Goal: Find specific page/section: Find specific page/section

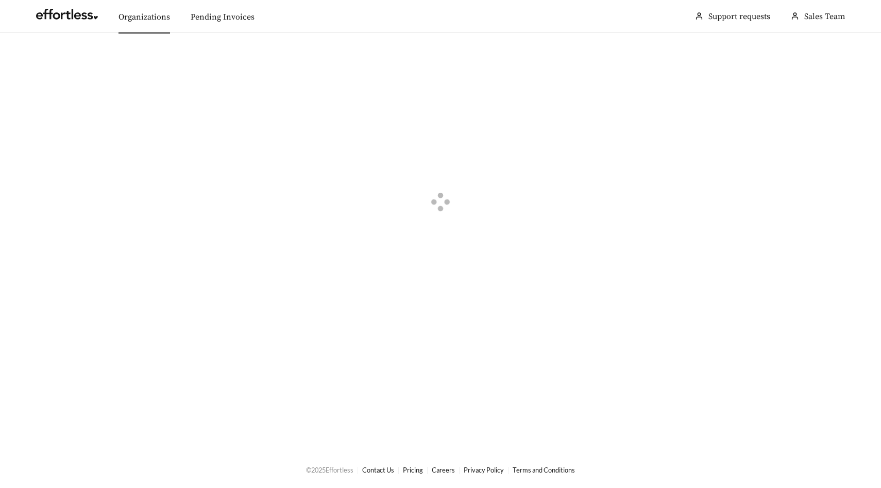
click at [150, 12] on link "Organizations" at bounding box center [145, 17] width 52 height 10
click at [43, 55] on div "button" at bounding box center [42, 58] width 9 height 9
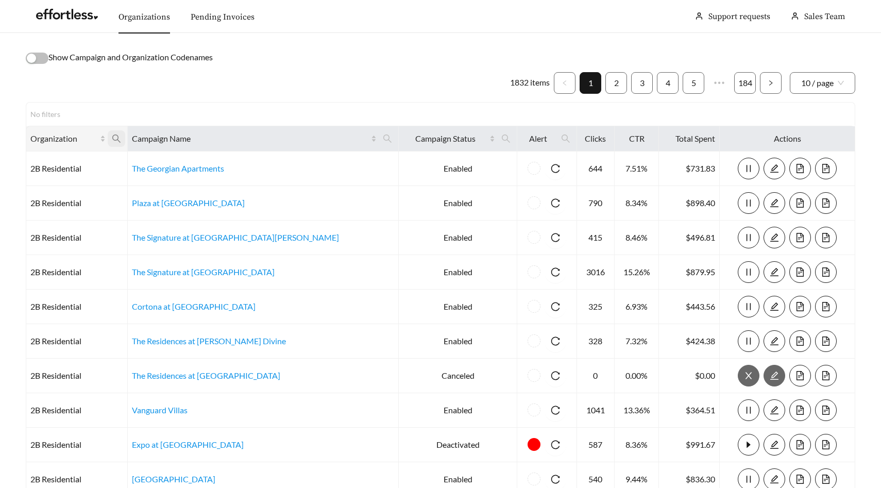
click at [121, 137] on icon "search" at bounding box center [116, 138] width 8 height 8
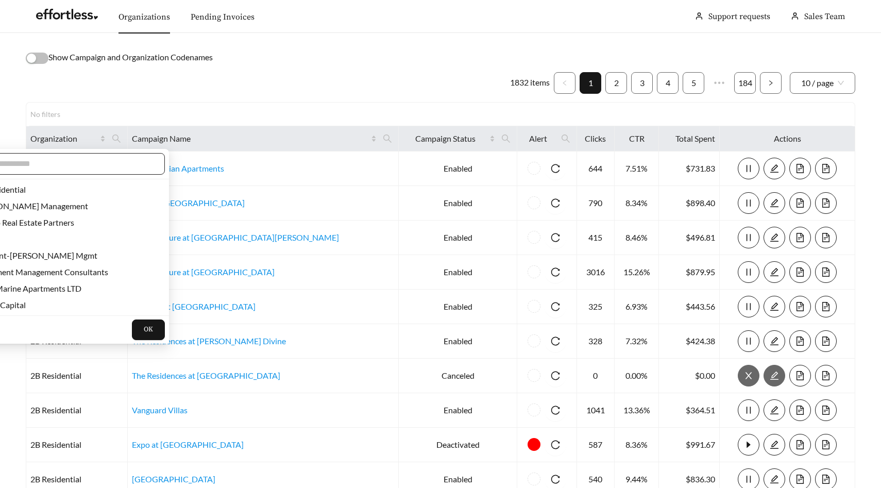
click at [119, 158] on input "text" at bounding box center [65, 164] width 177 height 12
click at [115, 166] on input "text" at bounding box center [65, 164] width 177 height 12
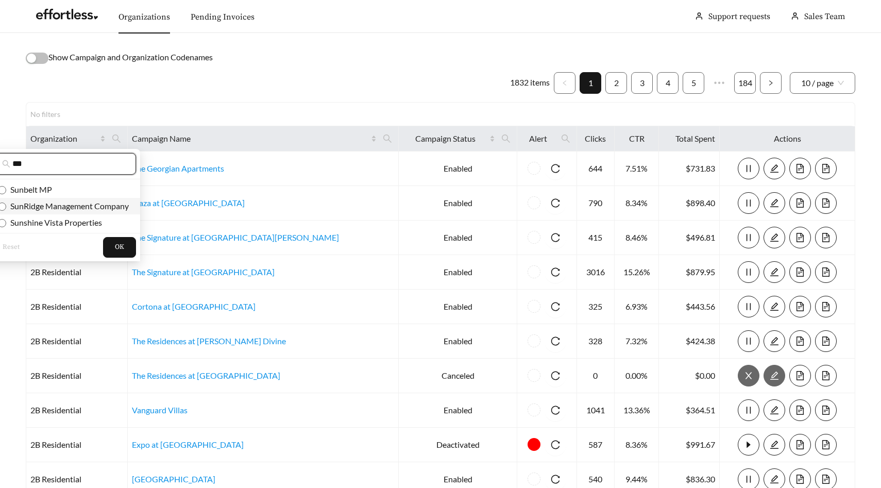
type input "***"
click at [85, 204] on span "SunRidge Management Company" at bounding box center [67, 206] width 123 height 10
click at [119, 246] on span "OK" at bounding box center [119, 247] width 9 height 10
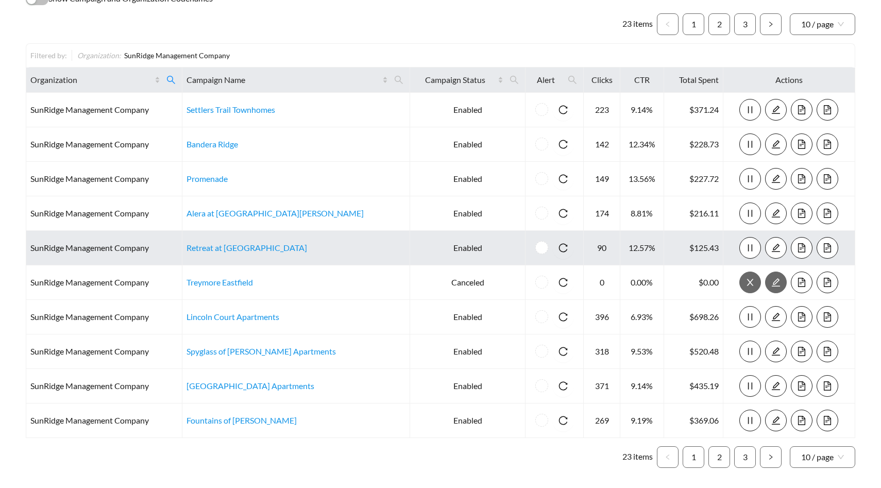
scroll to position [102, 0]
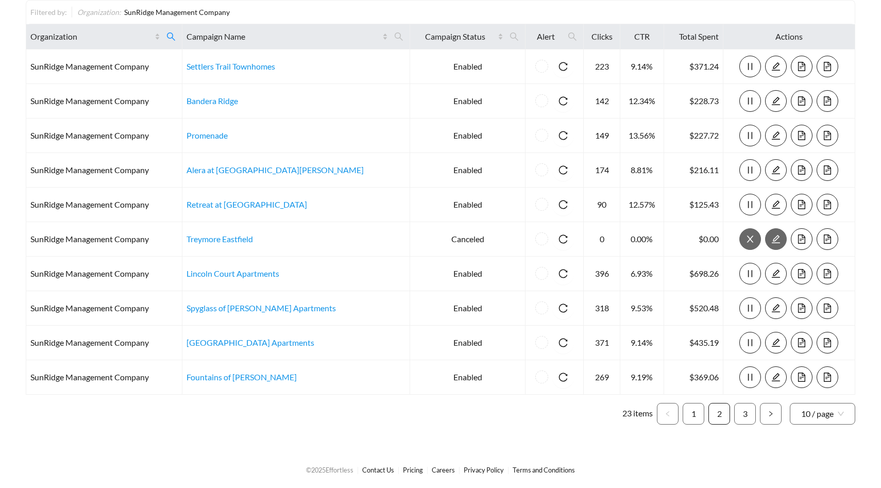
click at [712, 418] on link "2" at bounding box center [719, 413] width 21 height 21
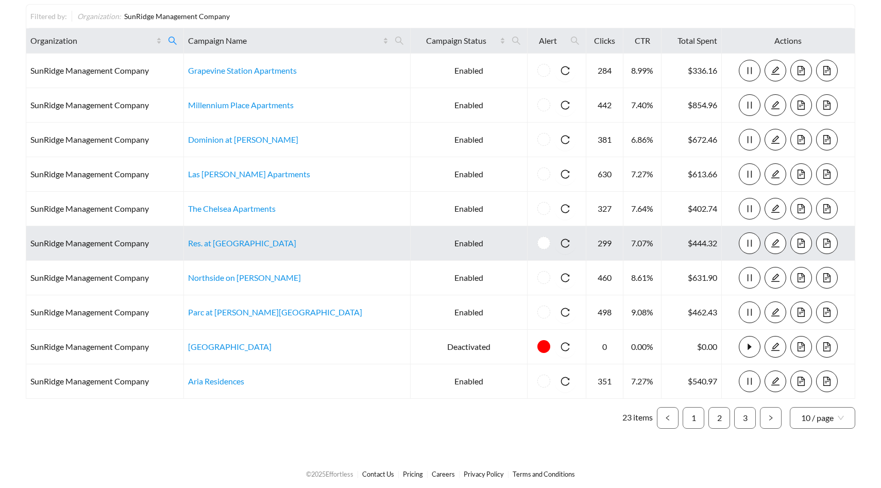
scroll to position [98, 0]
